Goal: Navigation & Orientation: Find specific page/section

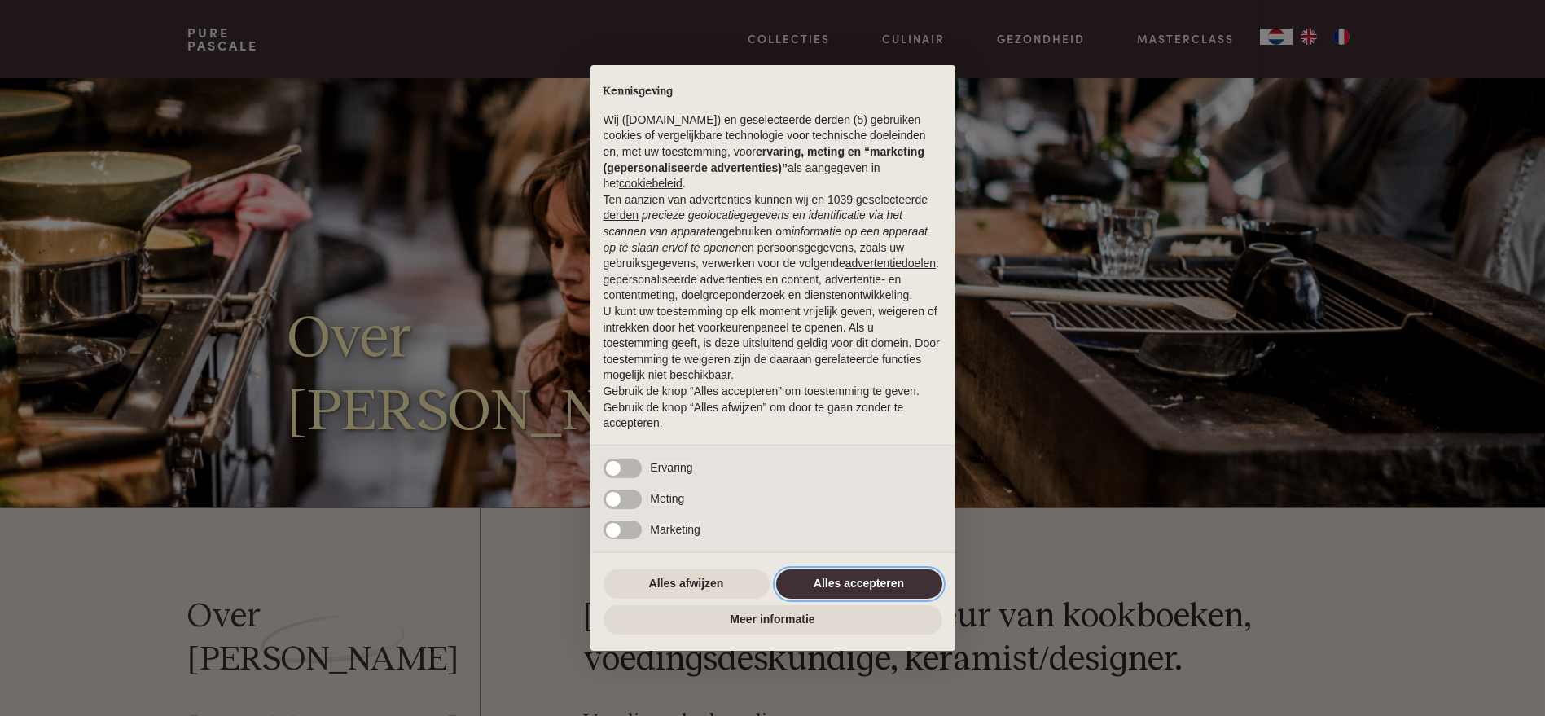
click at [851, 578] on button "Alles accepteren" at bounding box center [859, 583] width 166 height 29
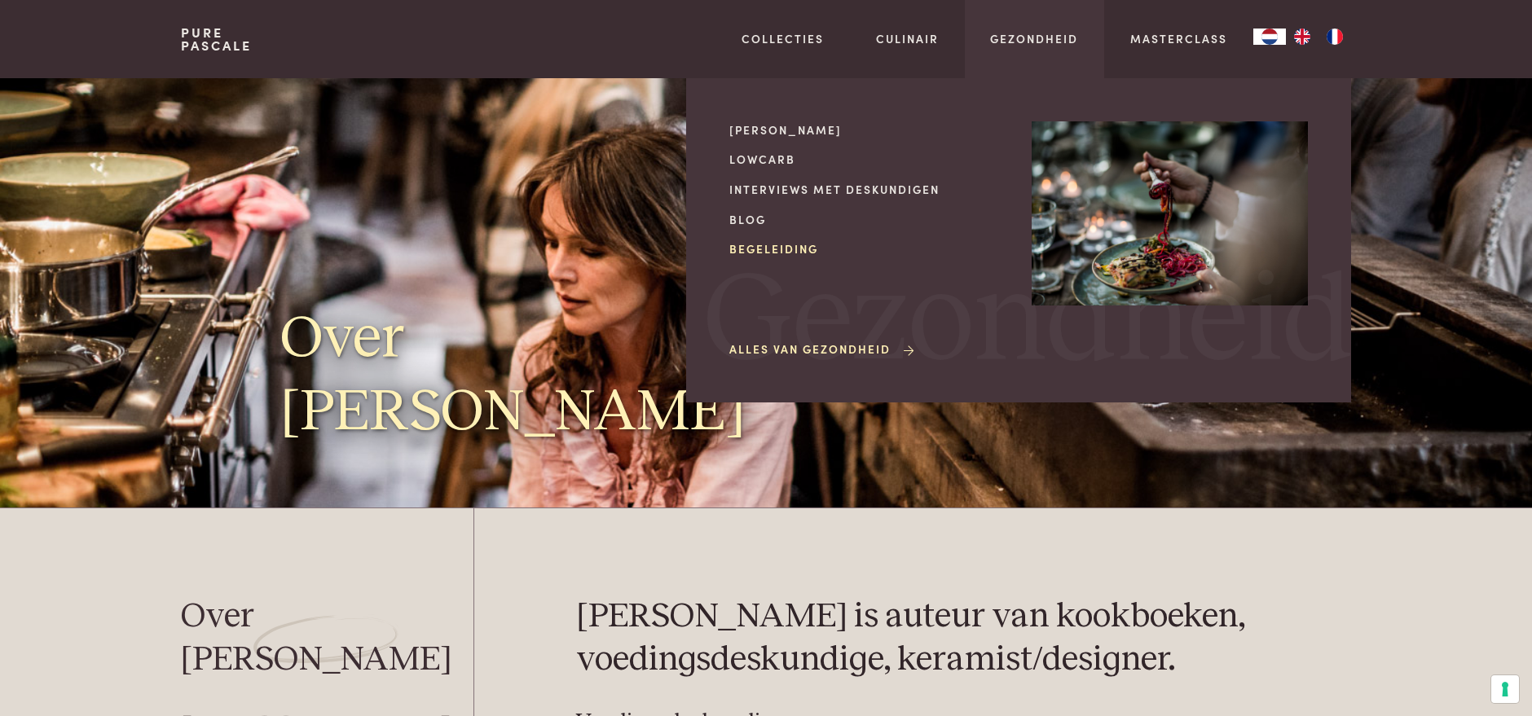
click at [805, 245] on link "Begeleiding" at bounding box center [867, 248] width 276 height 17
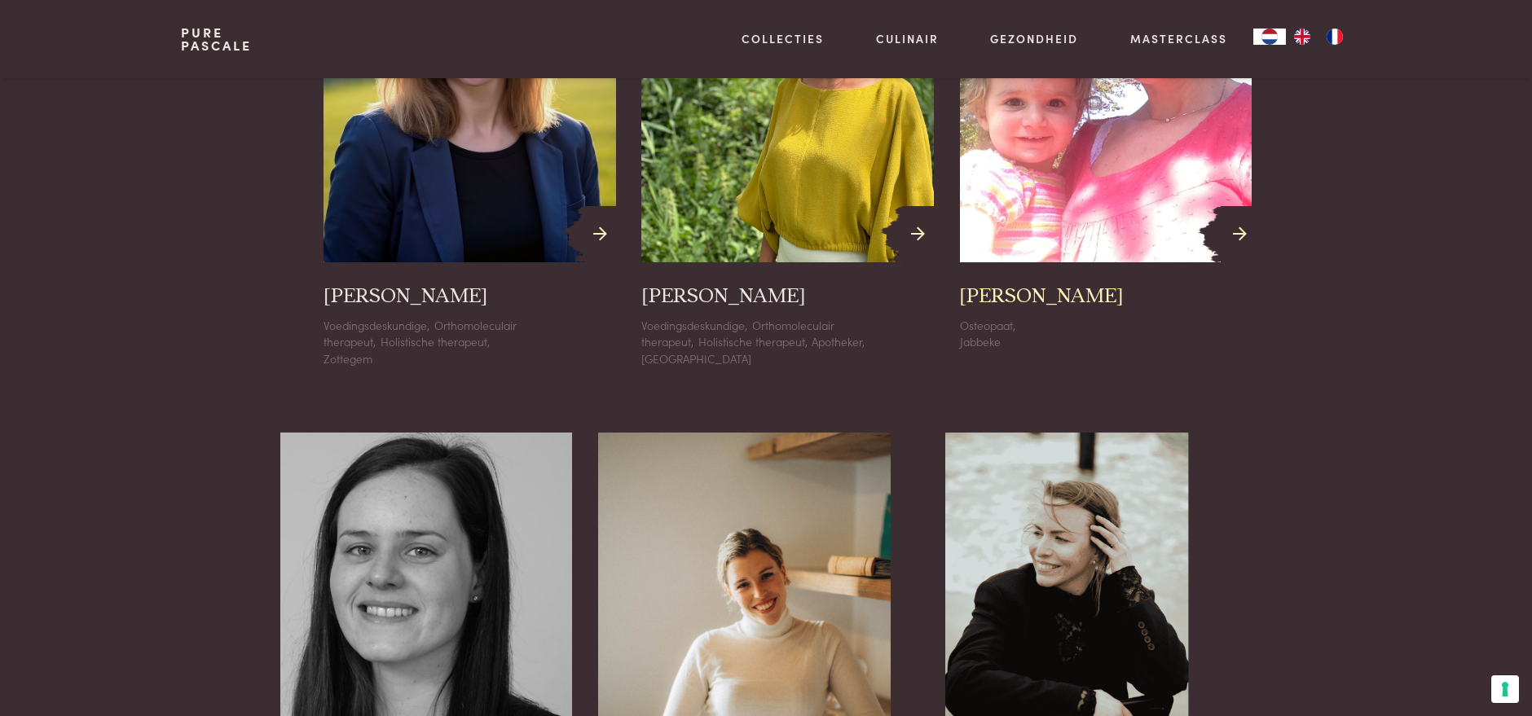
scroll to position [1720, 0]
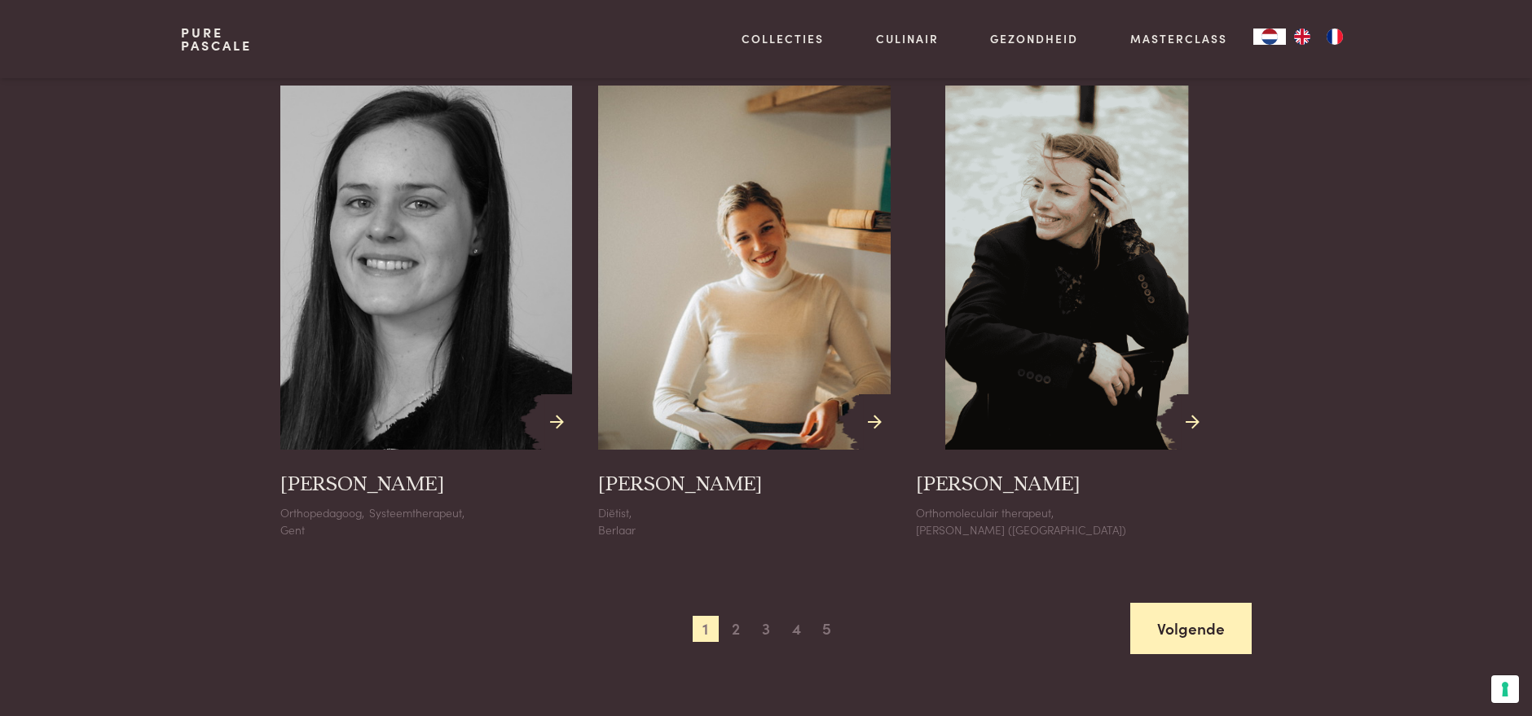
click at [1181, 636] on link "Volgende" at bounding box center [1190, 628] width 121 height 51
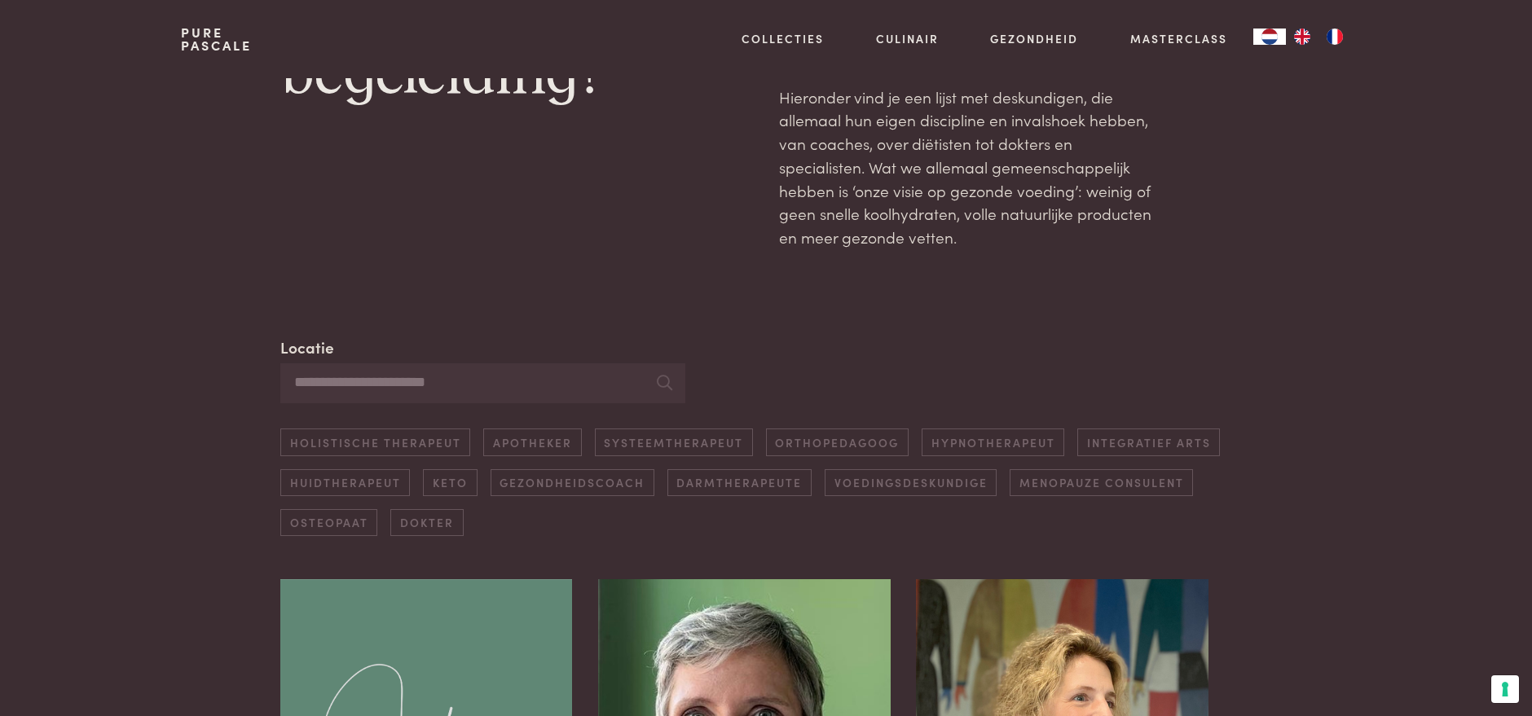
scroll to position [0, 0]
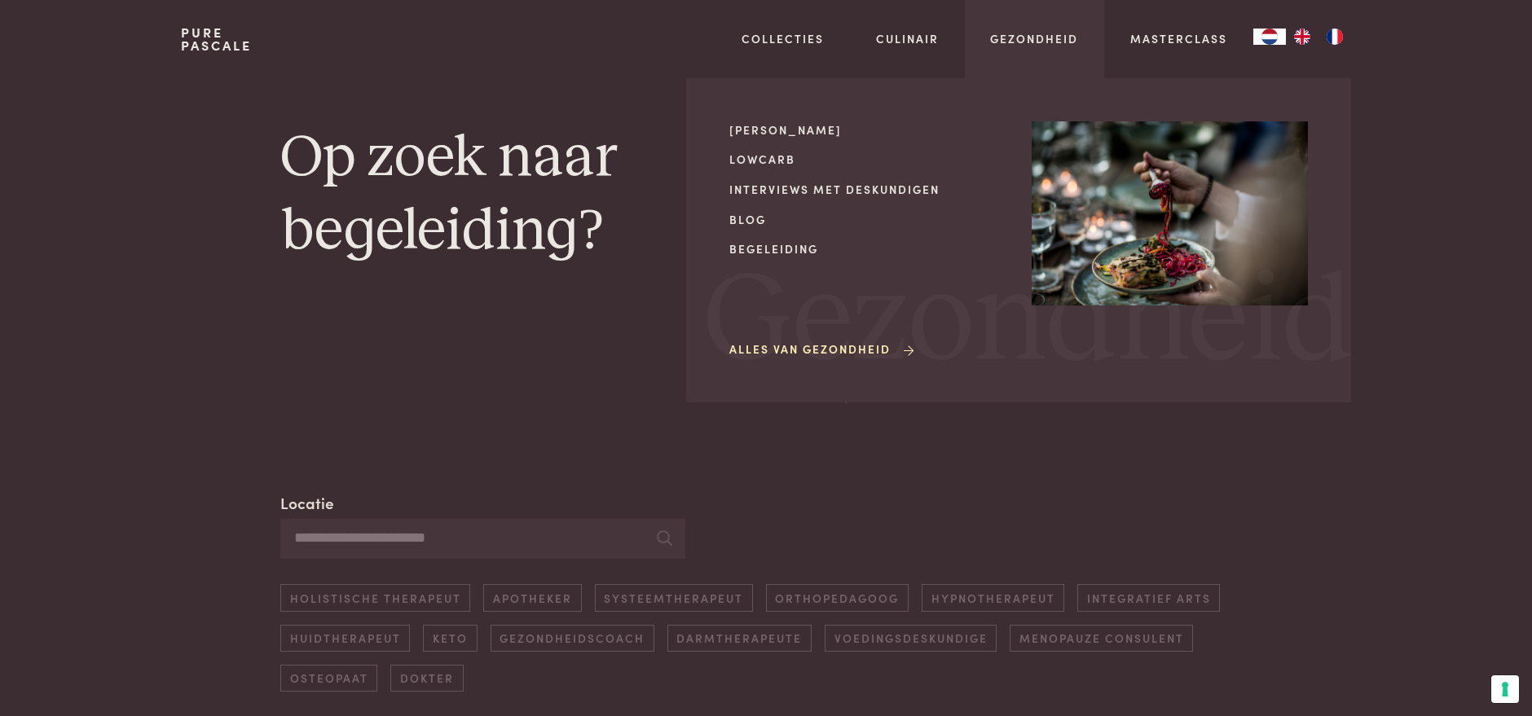
click at [809, 352] on link "Alles van Gezondheid" at bounding box center [822, 349] width 187 height 17
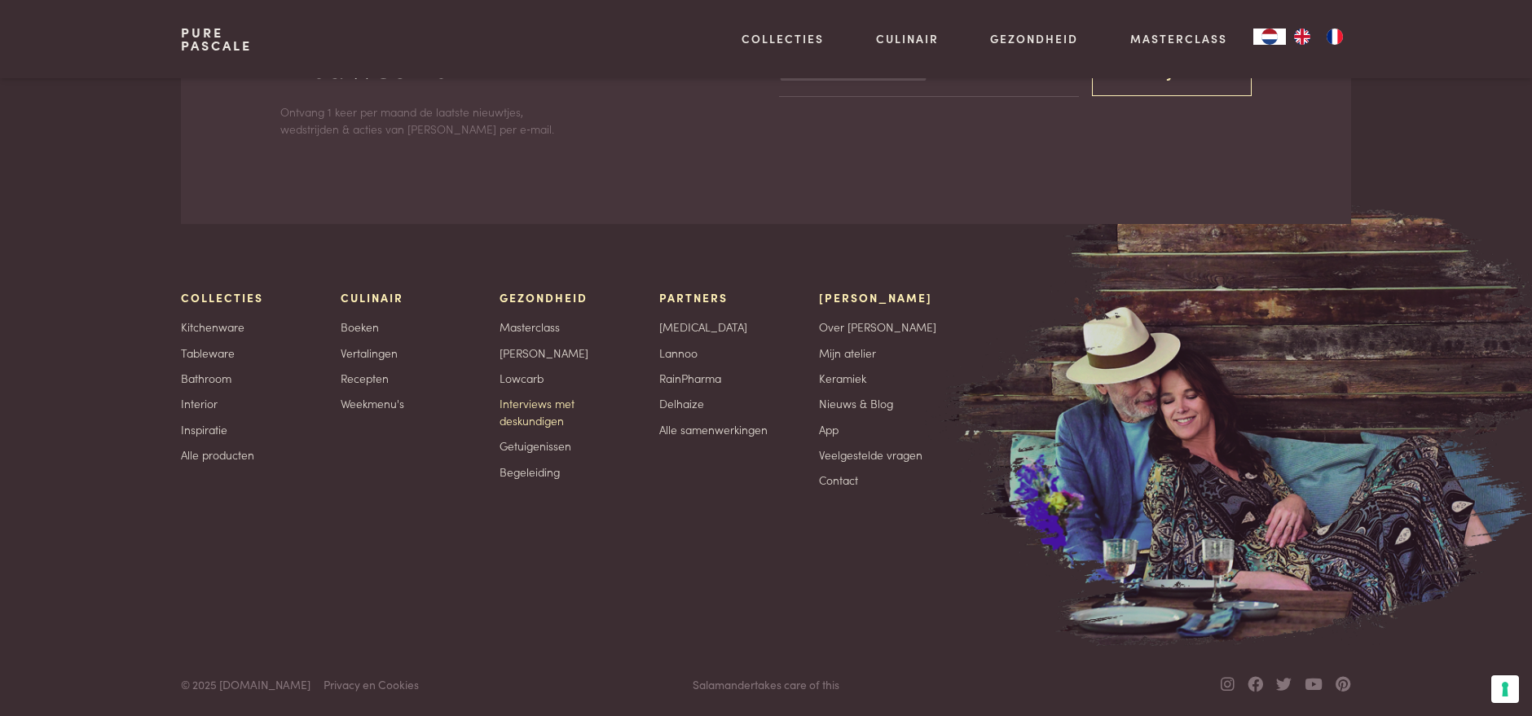
scroll to position [3872, 0]
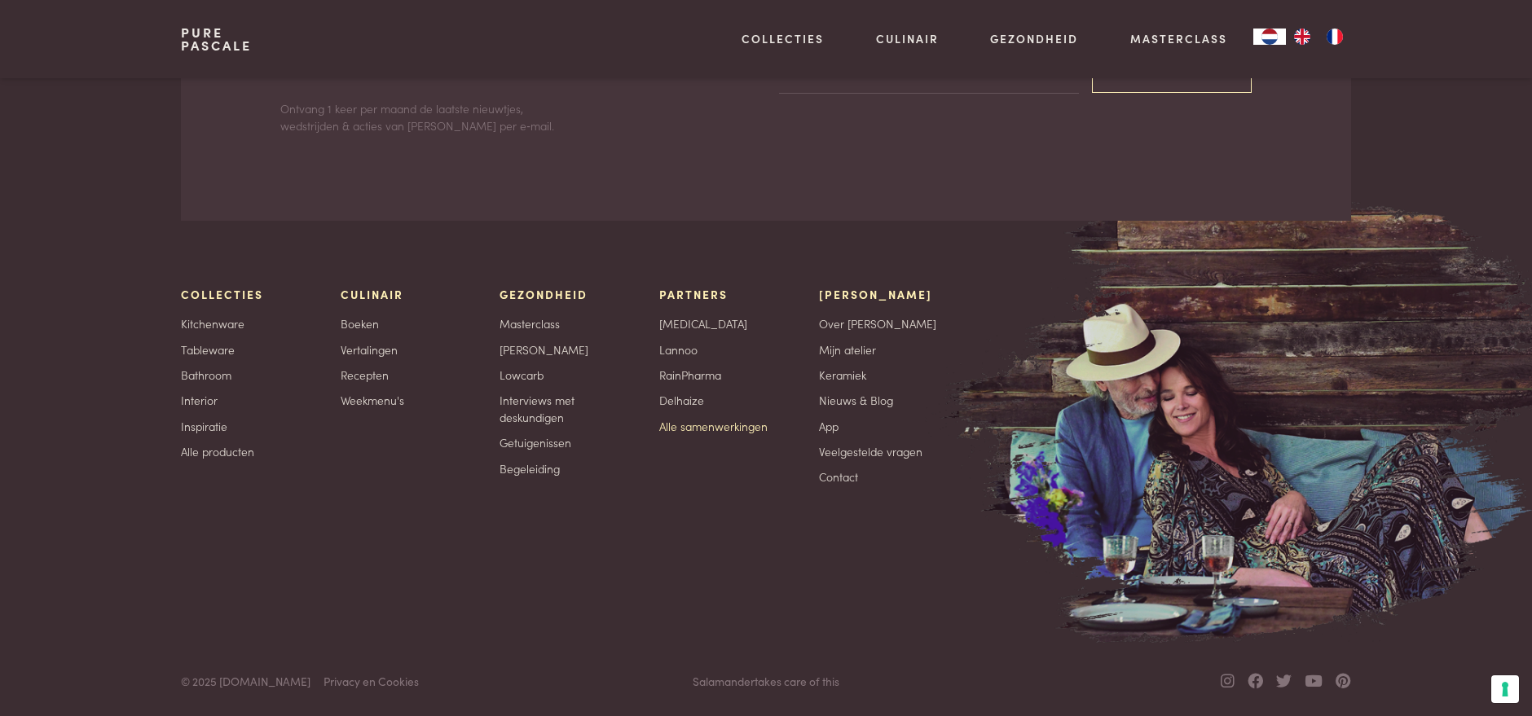
click at [716, 430] on link "Alle samenwerkingen" at bounding box center [713, 426] width 108 height 17
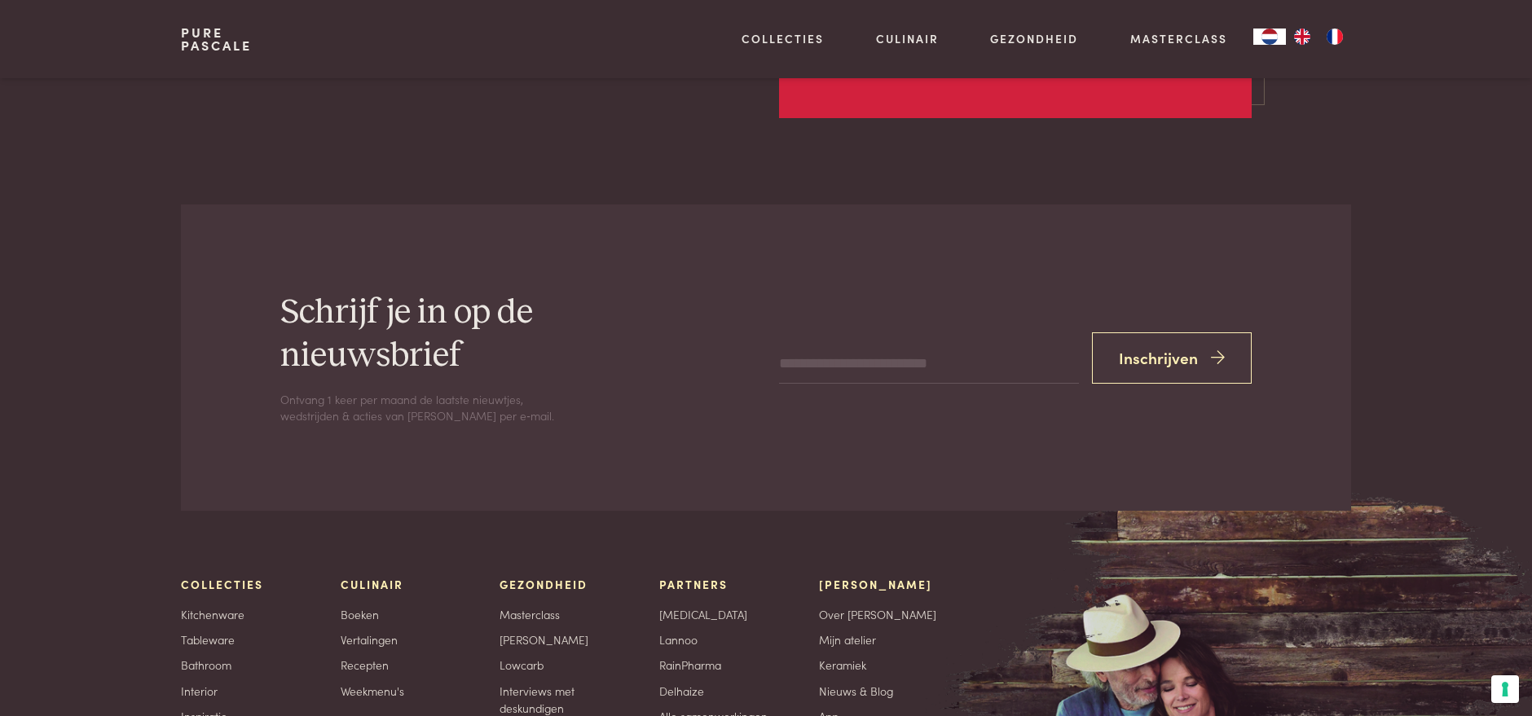
scroll to position [3801, 0]
